Goal: Navigation & Orientation: Find specific page/section

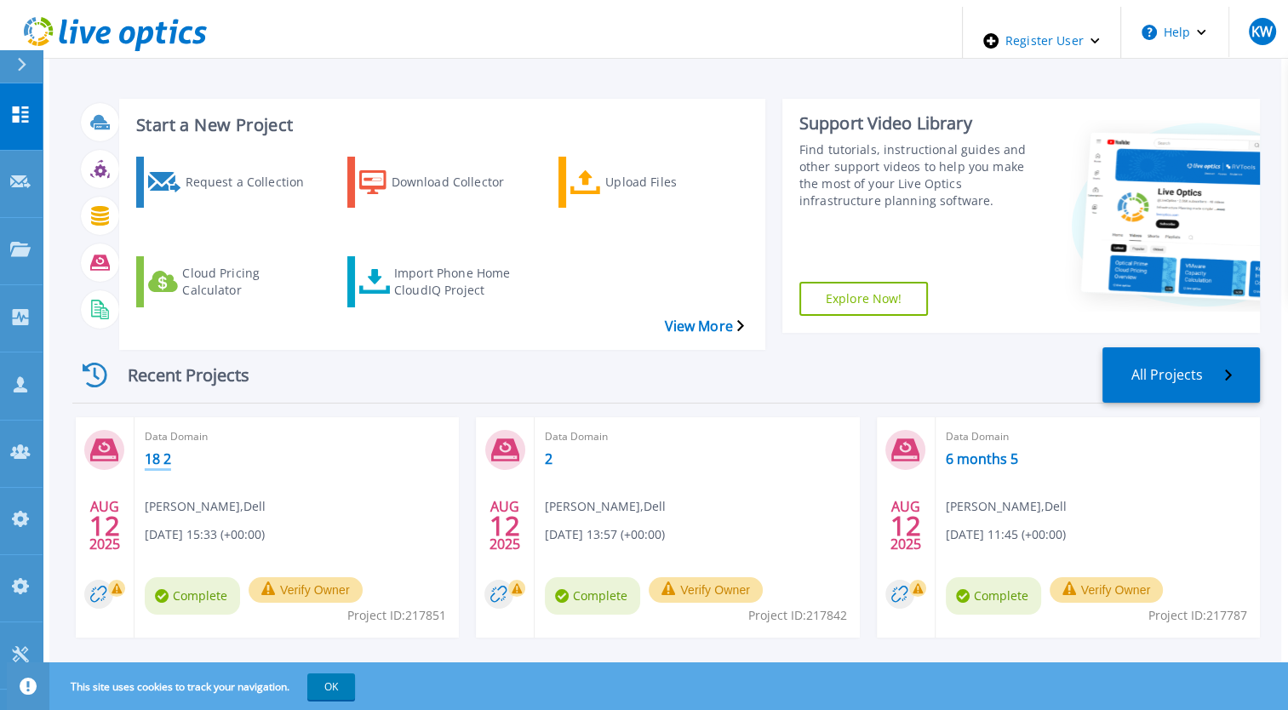
click at [145, 450] on link "18 2" at bounding box center [158, 458] width 26 height 17
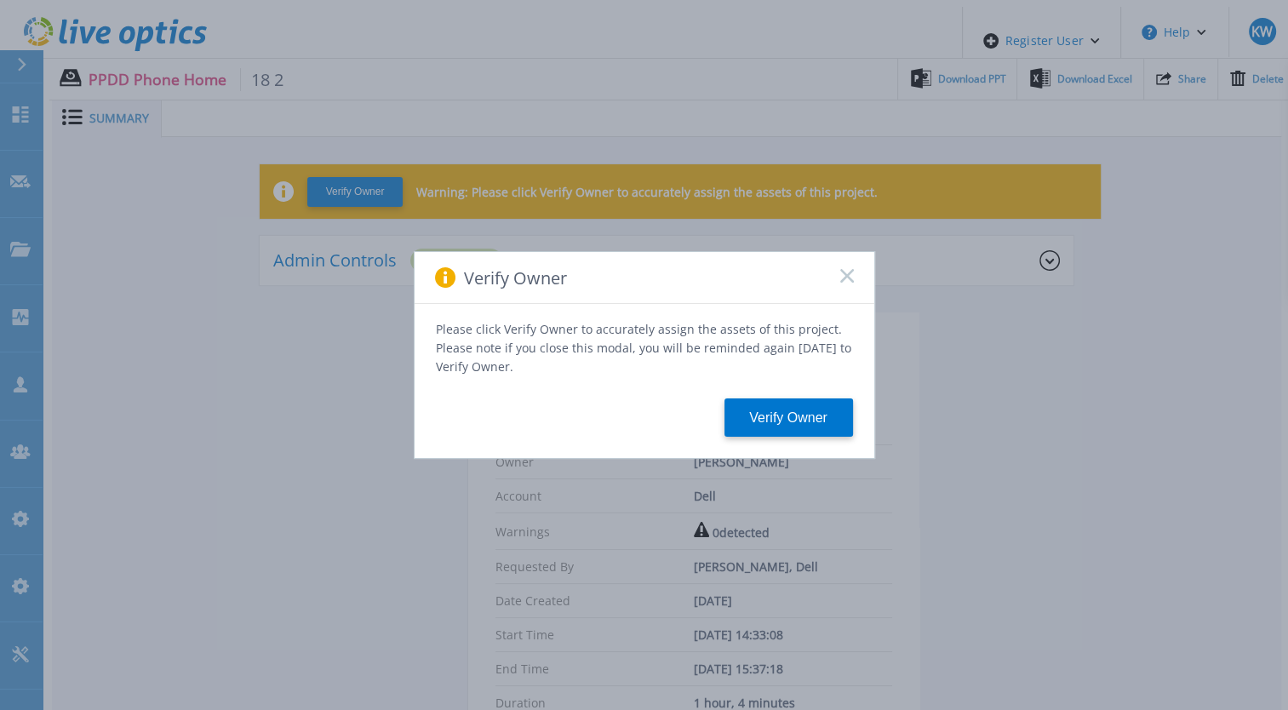
click at [845, 279] on icon at bounding box center [847, 276] width 14 height 14
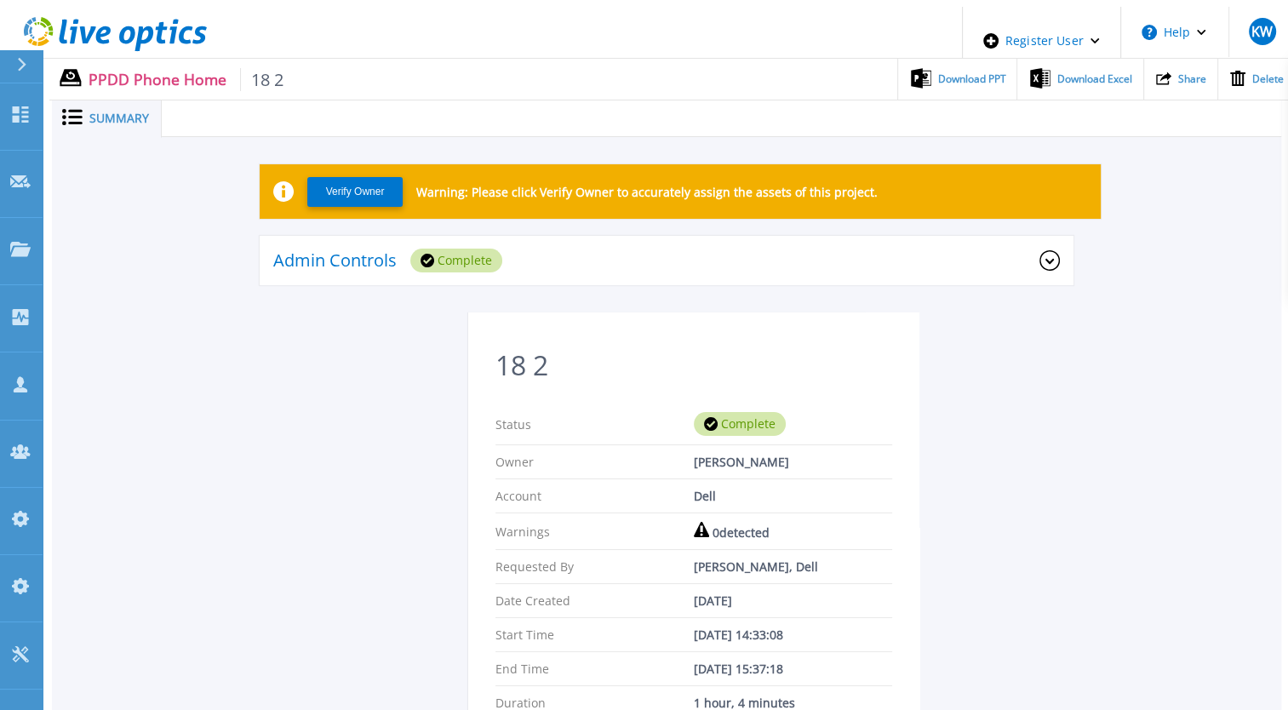
click at [107, 44] on icon at bounding box center [115, 34] width 183 height 35
